Goal: Find contact information: Find contact information

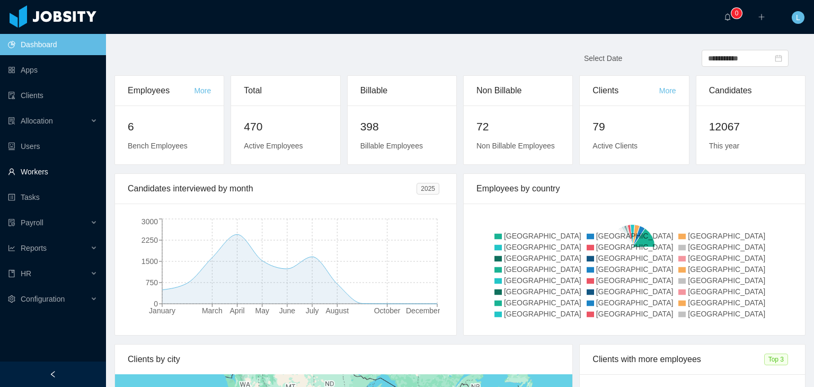
click at [45, 170] on link "Workers" at bounding box center [53, 171] width 90 height 21
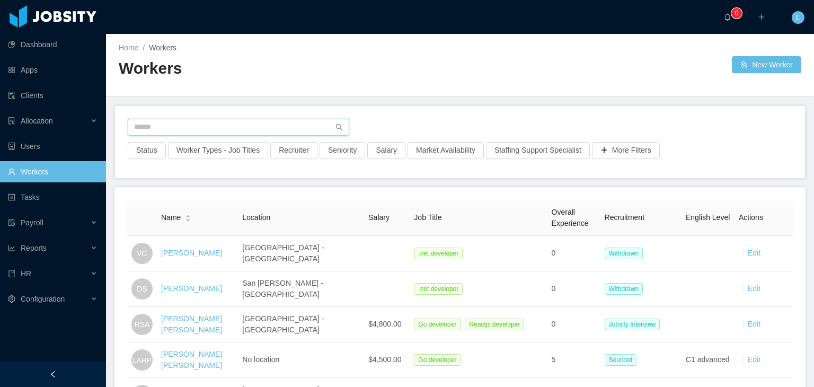
click at [162, 128] on input "text" at bounding box center [239, 127] width 222 height 17
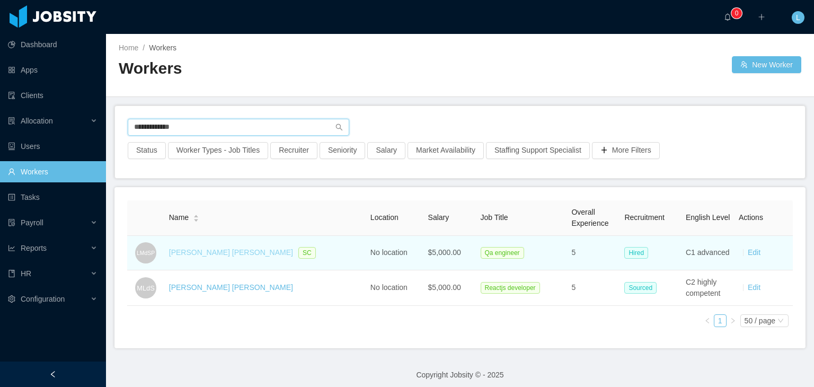
type input "**********"
click at [226, 256] on link "[PERSON_NAME] [PERSON_NAME]" at bounding box center [231, 252] width 124 height 8
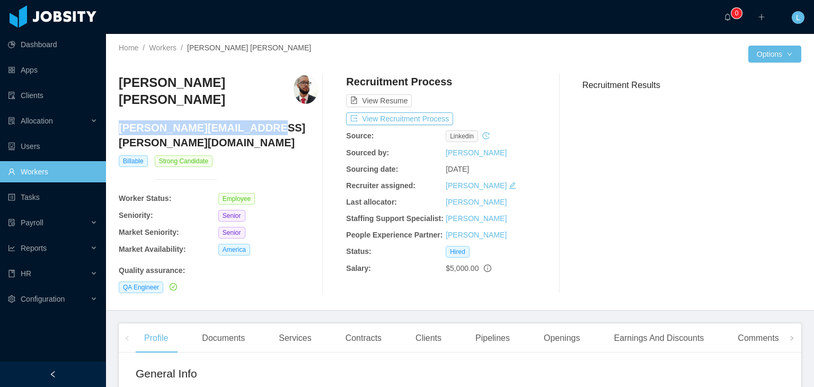
drag, startPoint x: 263, startPoint y: 126, endPoint x: 119, endPoint y: 128, distance: 144.2
click at [119, 128] on h4 "[PERSON_NAME][EMAIL_ADDRESS][PERSON_NAME][DOMAIN_NAME]" at bounding box center [218, 135] width 199 height 30
copy h4 "[PERSON_NAME][EMAIL_ADDRESS][PERSON_NAME][DOMAIN_NAME]"
